Goal: Task Accomplishment & Management: Complete application form

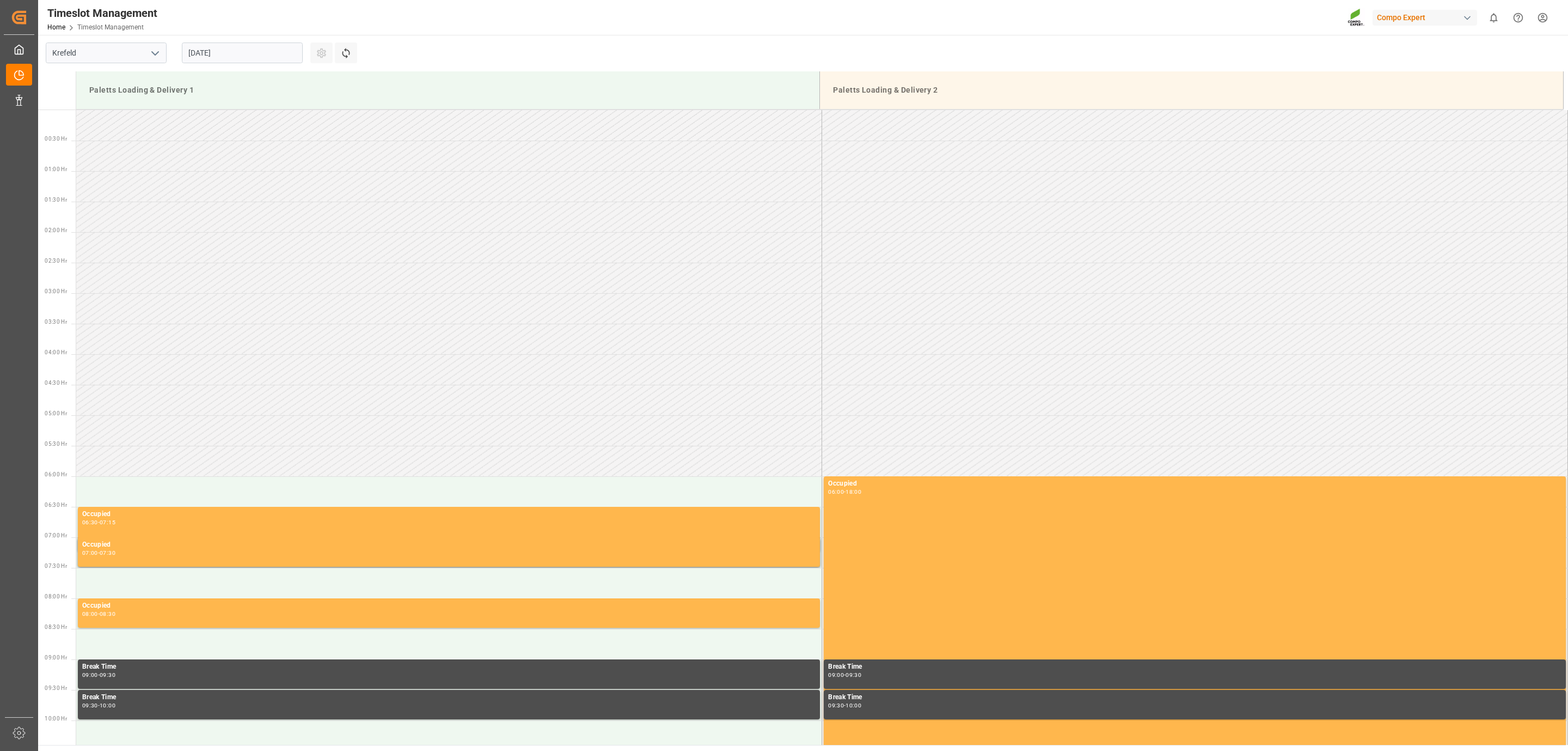
scroll to position [787, 0]
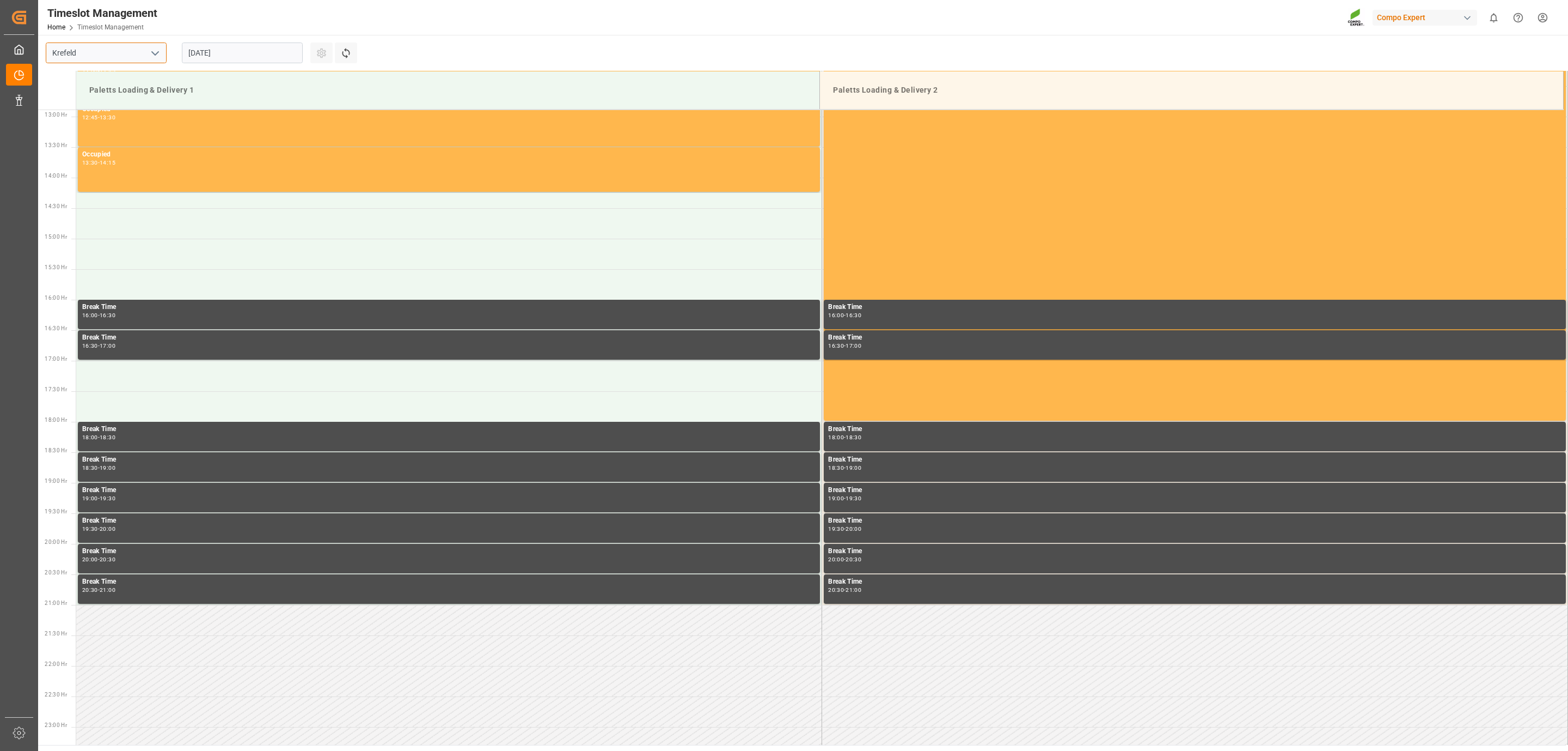
click at [88, 48] on input "Krefeld" at bounding box center [106, 53] width 121 height 21
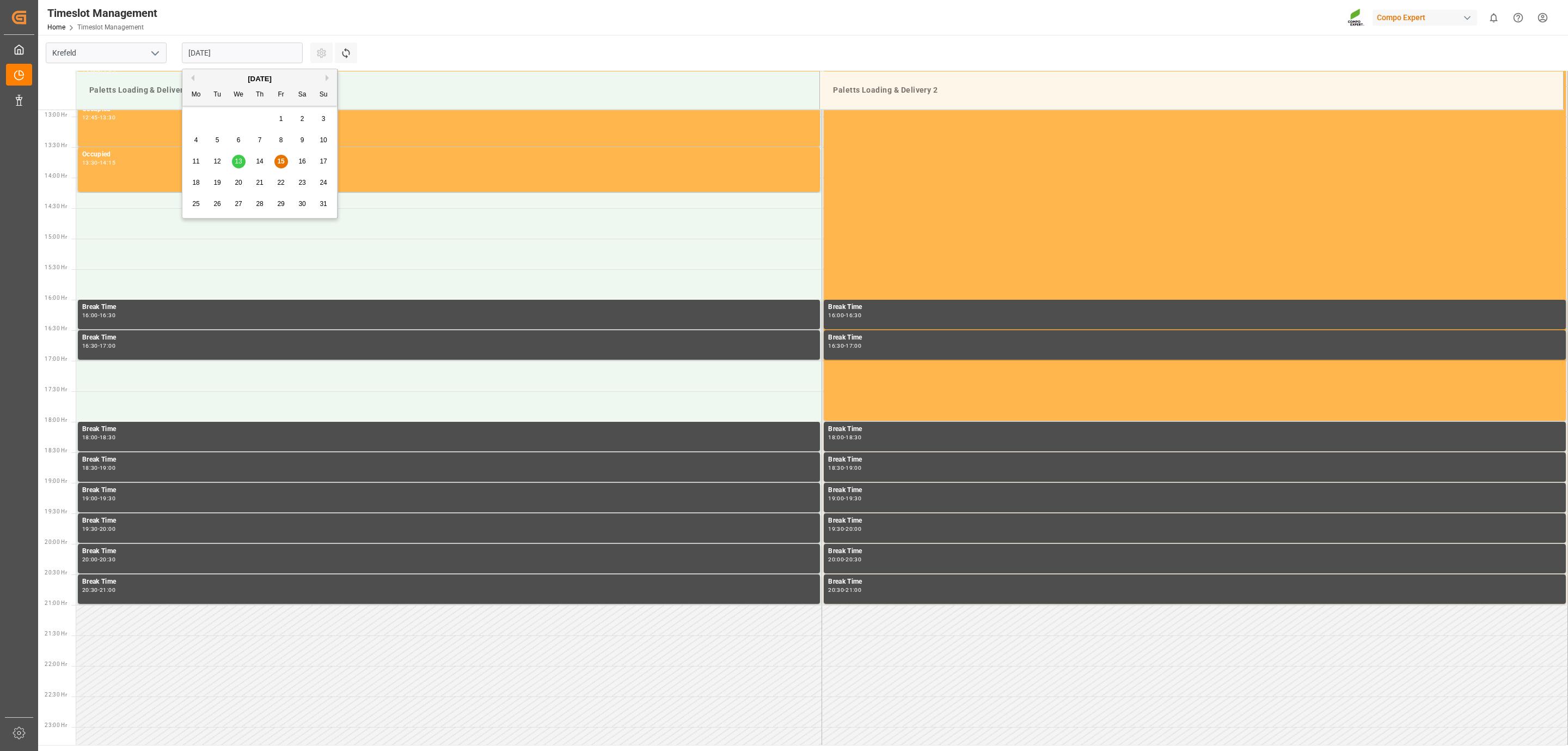
click at [227, 49] on input "[DATE]" at bounding box center [242, 53] width 121 height 21
click at [191, 184] on div "18" at bounding box center [196, 183] width 14 height 13
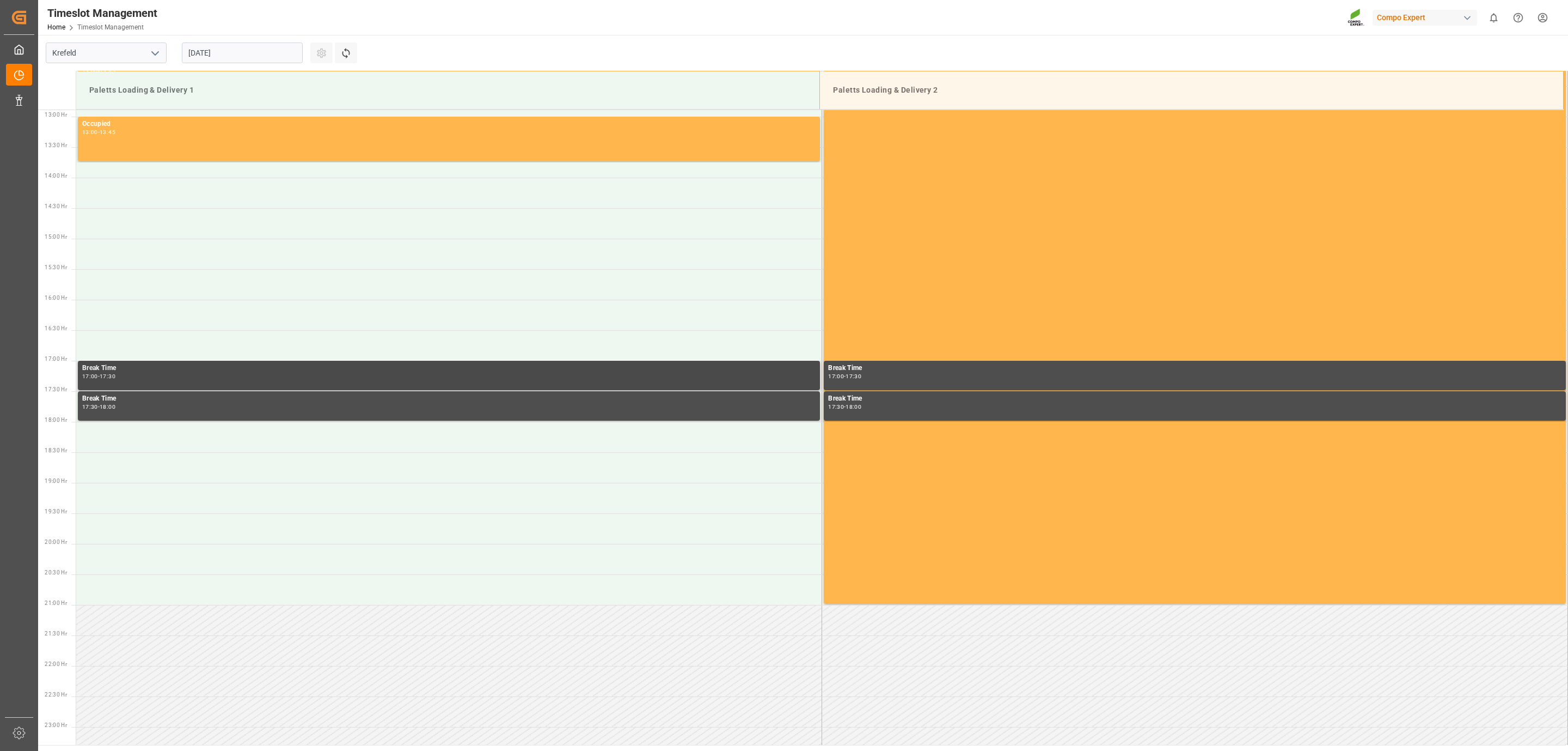
scroll to position [830, 0]
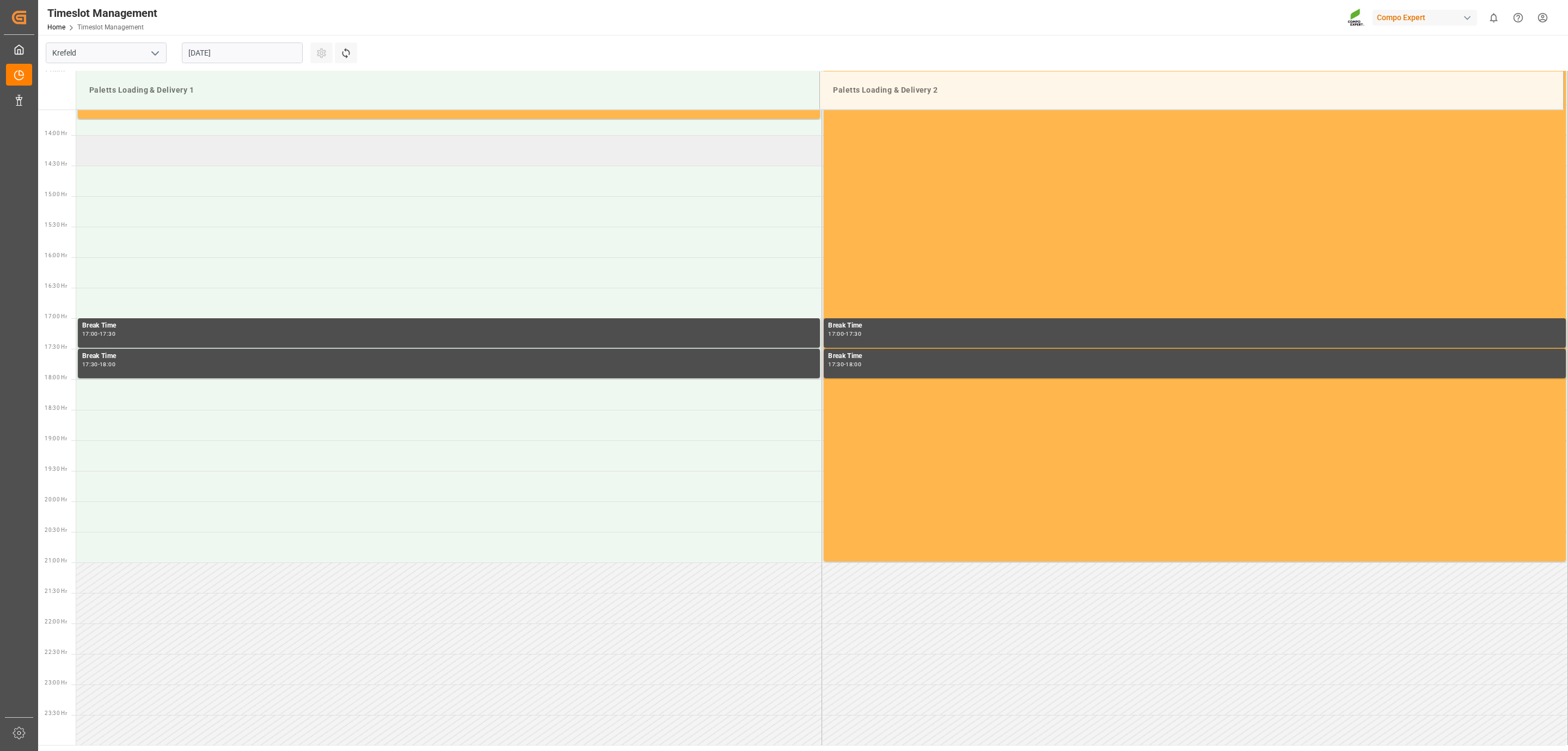
click at [171, 149] on td at bounding box center [449, 150] width 746 height 30
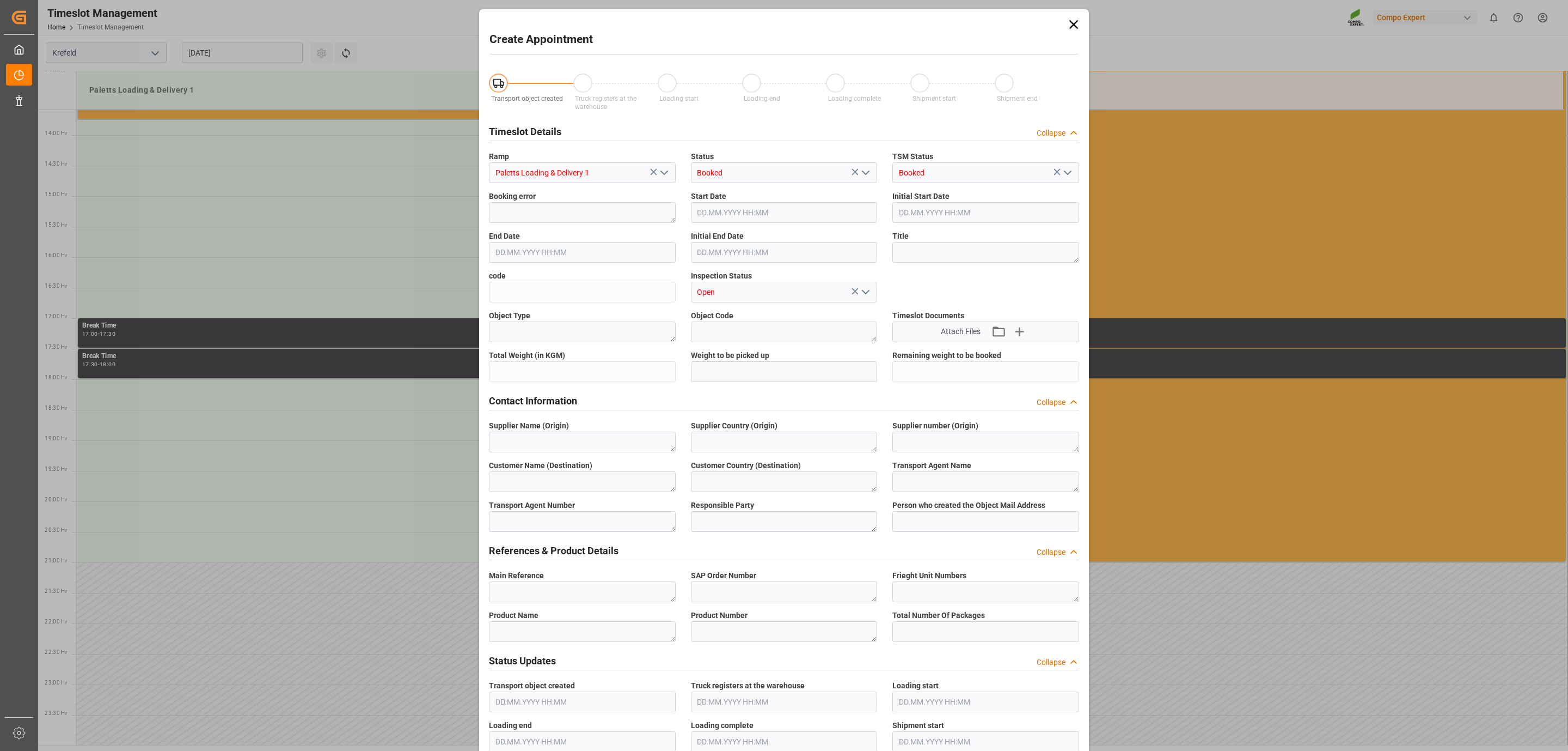
type input "[DATE] 14:00"
type input "[DATE] 14:30"
click at [969, 286] on div "Transport object created Truck registers at the warehouse Loading start Loading…" at bounding box center [784, 725] width 606 height 1327
click at [739, 368] on input "text" at bounding box center [784, 372] width 187 height 21
type input "19932"
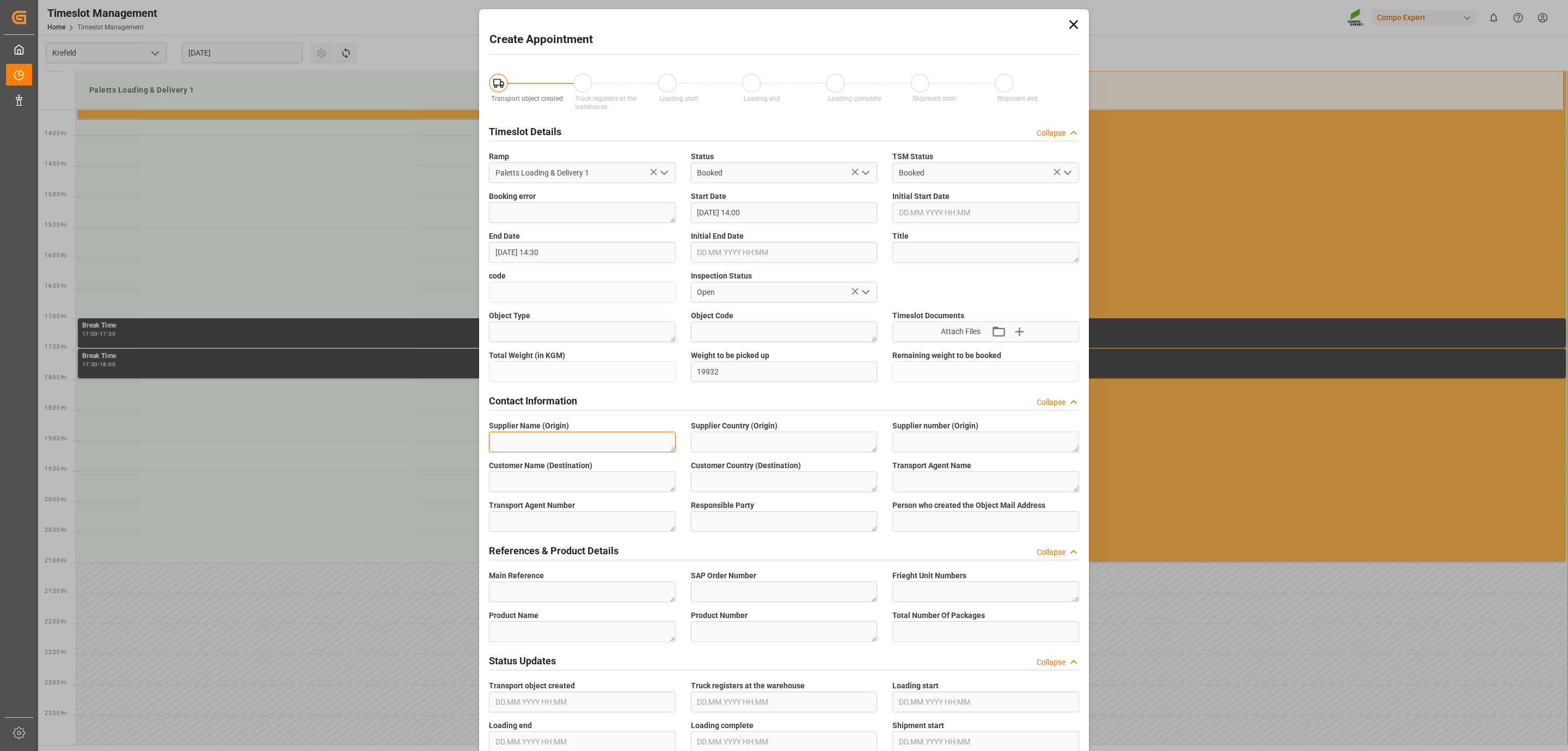
click at [545, 447] on textarea at bounding box center [583, 442] width 187 height 21
type textarea "Nosta"
click at [525, 587] on textarea at bounding box center [583, 592] width 187 height 21
paste textarea "6100001190"
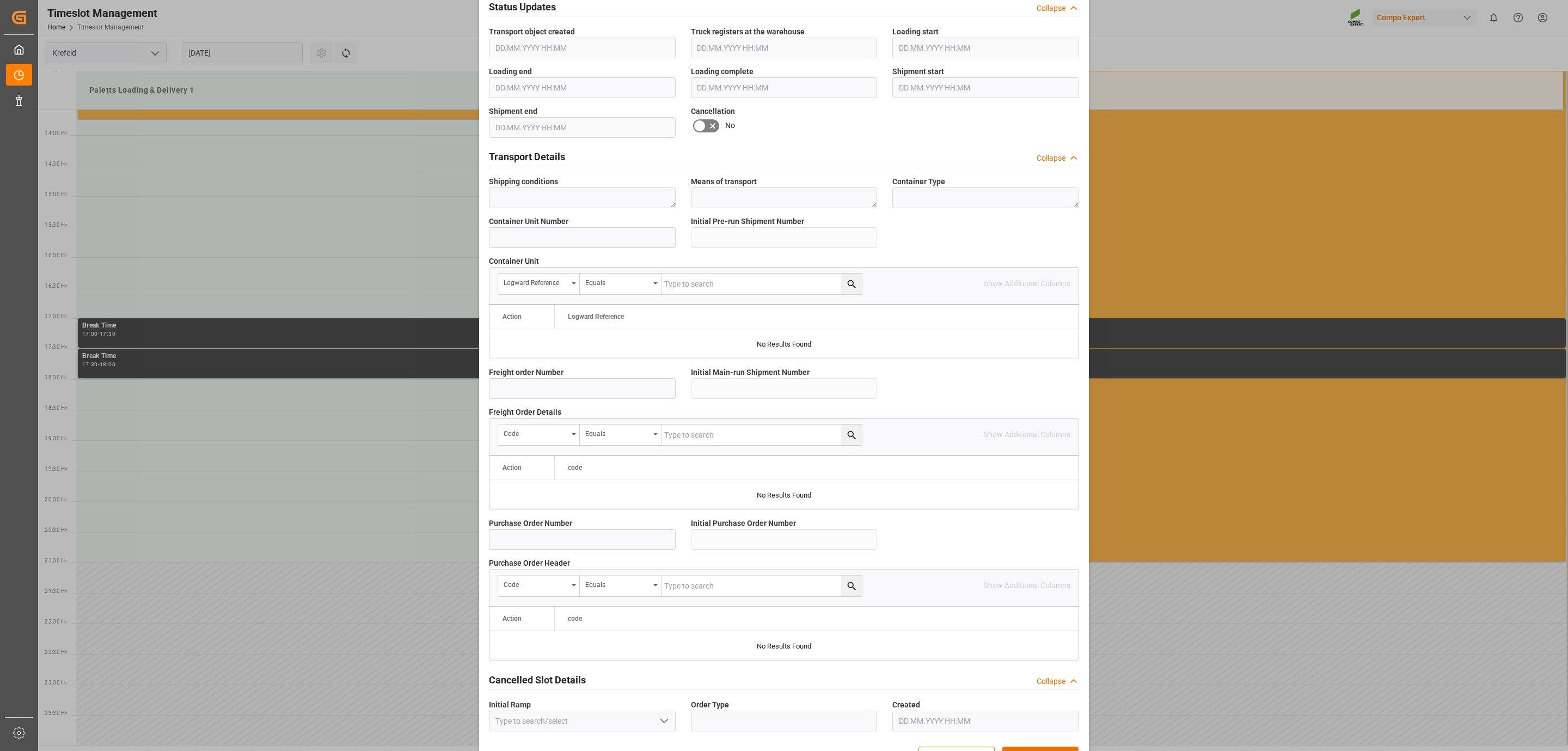
scroll to position [695, 0]
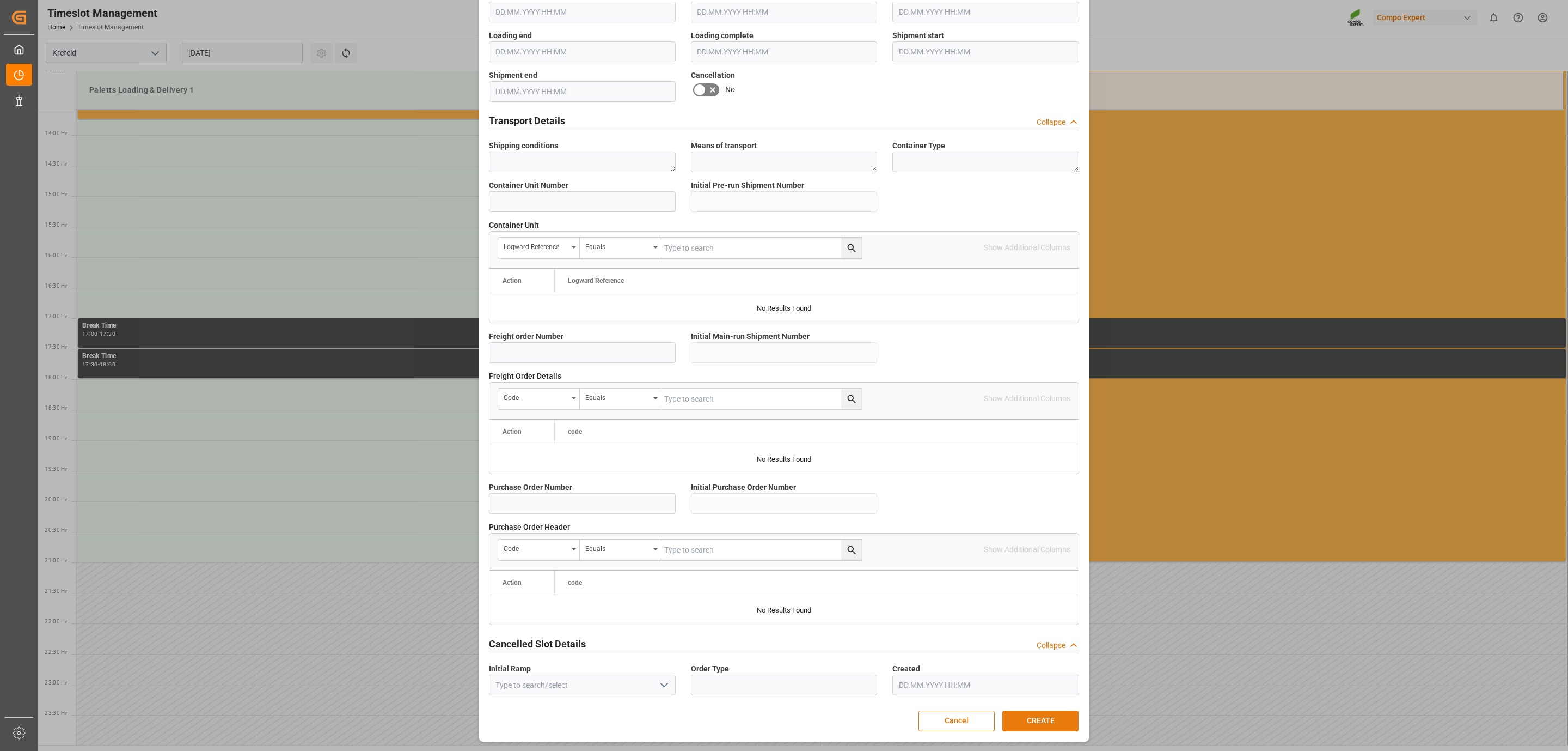
type textarea "6100001190"
click at [1039, 723] on button "CREATE" at bounding box center [1040, 721] width 76 height 21
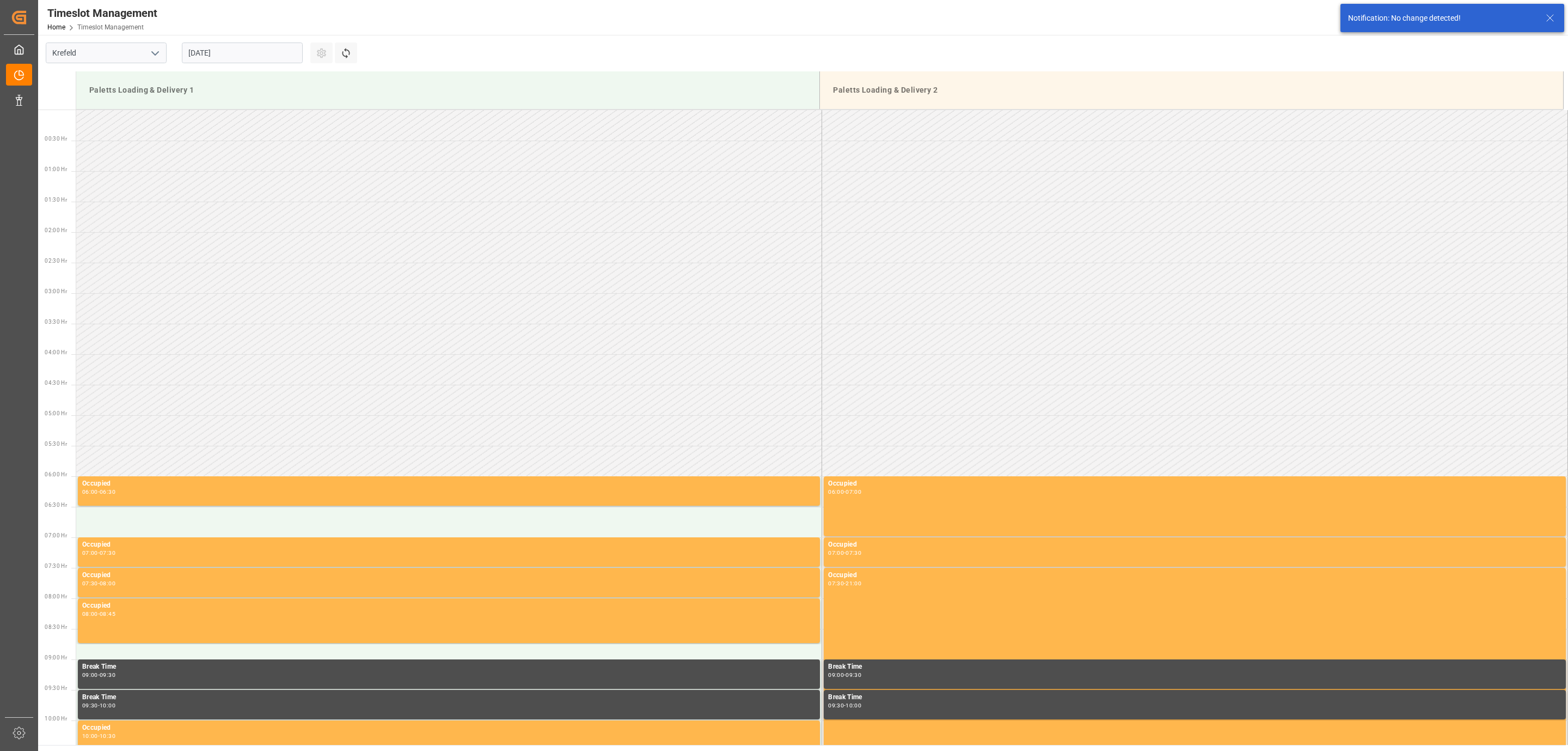
scroll to position [749, 0]
